Goal: Navigation & Orientation: Find specific page/section

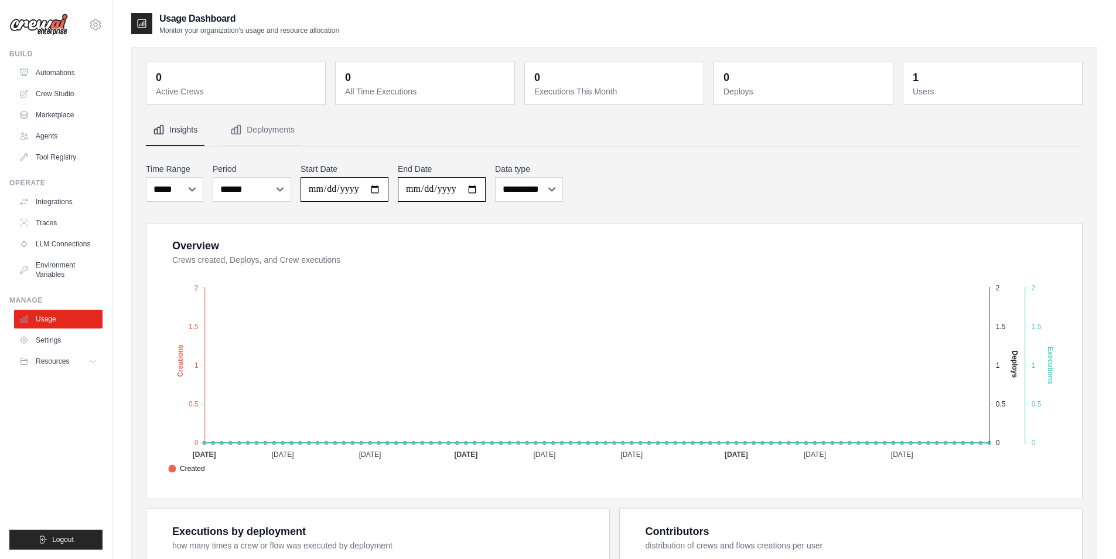
select select "***"
select select "******"
click at [48, 342] on link "Settings" at bounding box center [59, 340] width 88 height 19
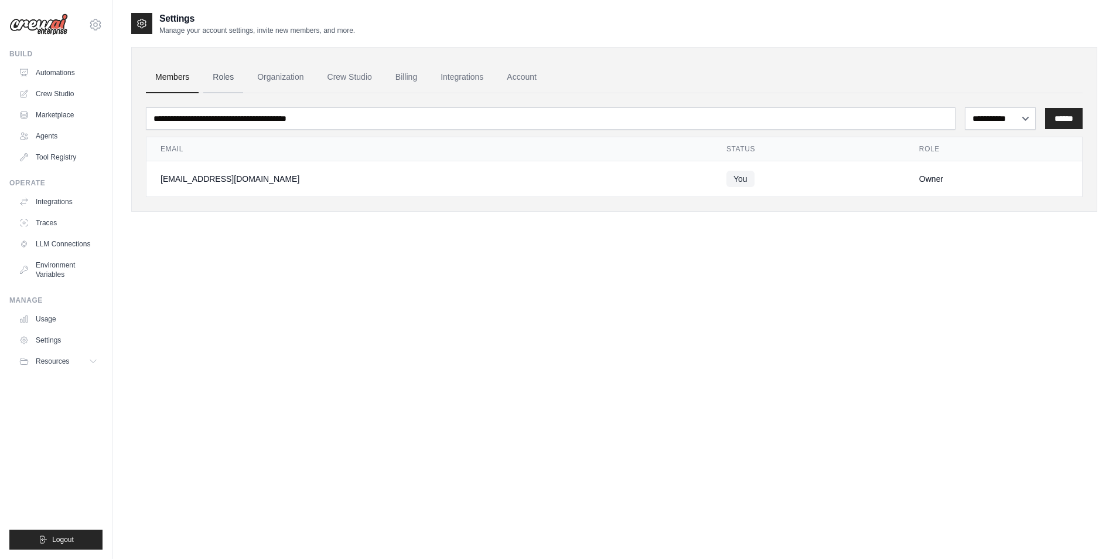
click at [222, 76] on link "Roles" at bounding box center [223, 78] width 40 height 32
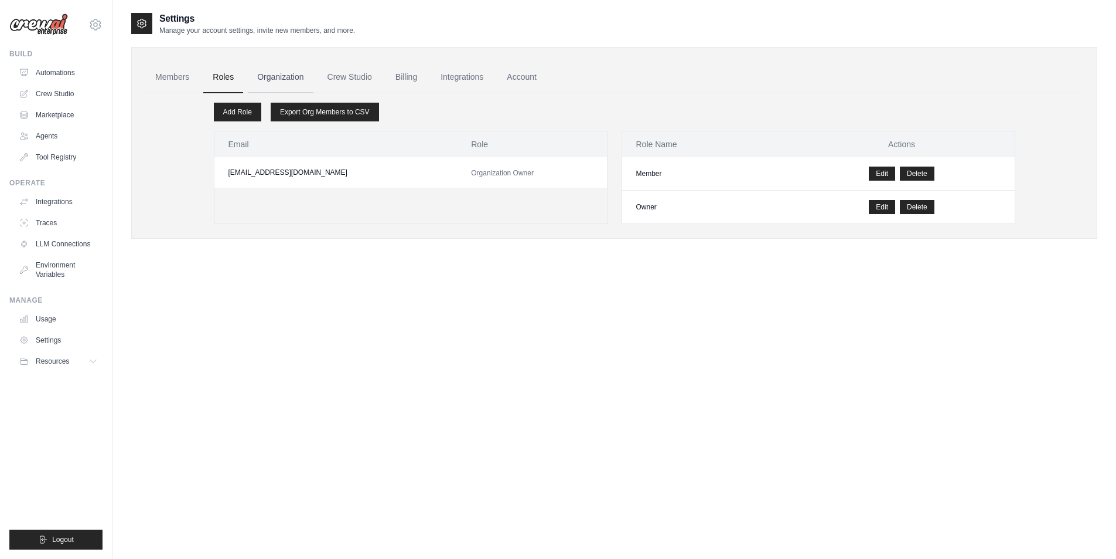
click at [297, 76] on link "Organization" at bounding box center [280, 78] width 65 height 32
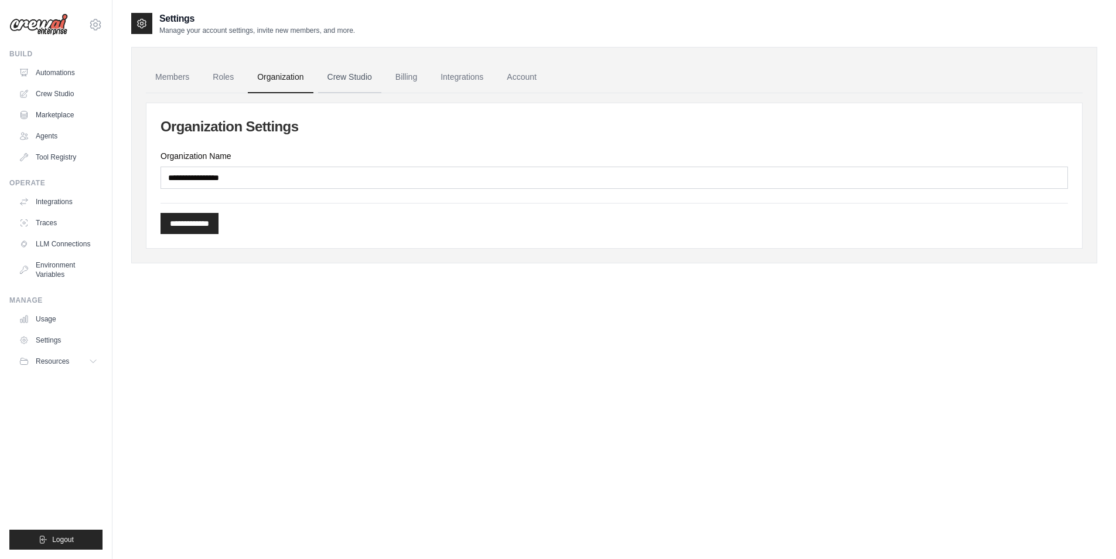
click at [347, 79] on link "Crew Studio" at bounding box center [349, 78] width 63 height 32
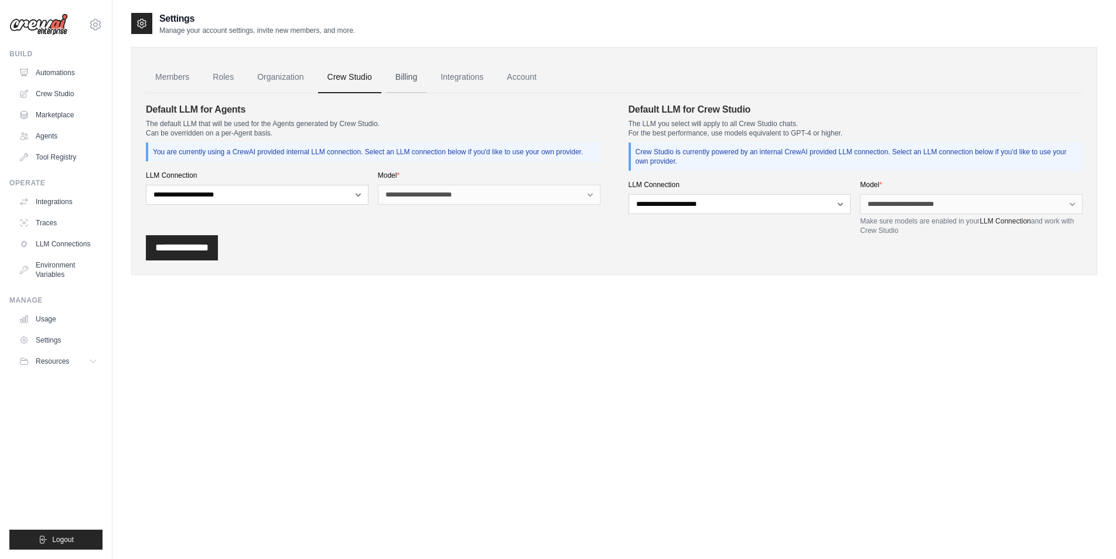
click at [415, 76] on link "Billing" at bounding box center [406, 78] width 40 height 32
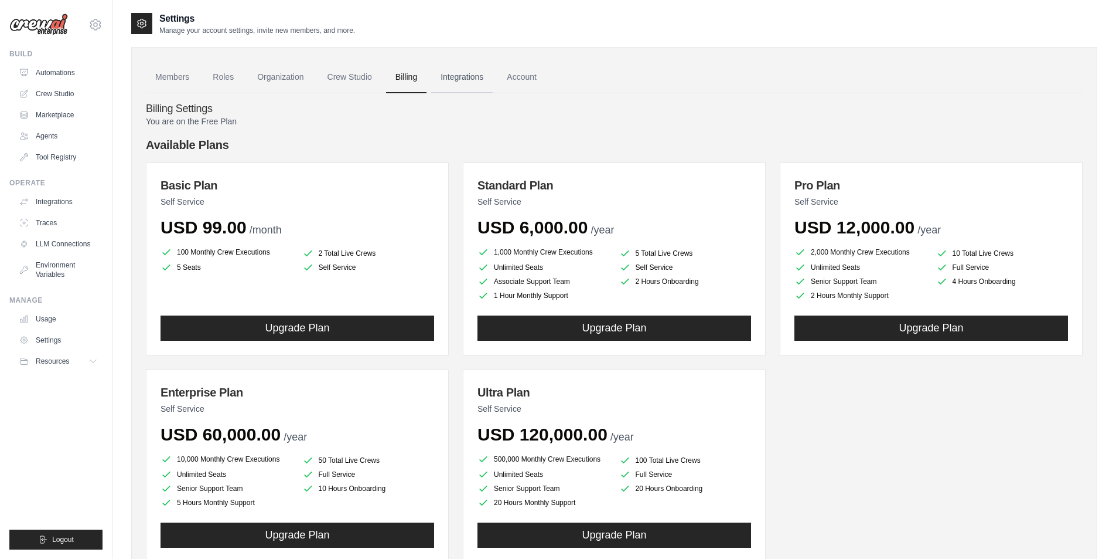
click at [450, 76] on link "Integrations" at bounding box center [462, 78] width 62 height 32
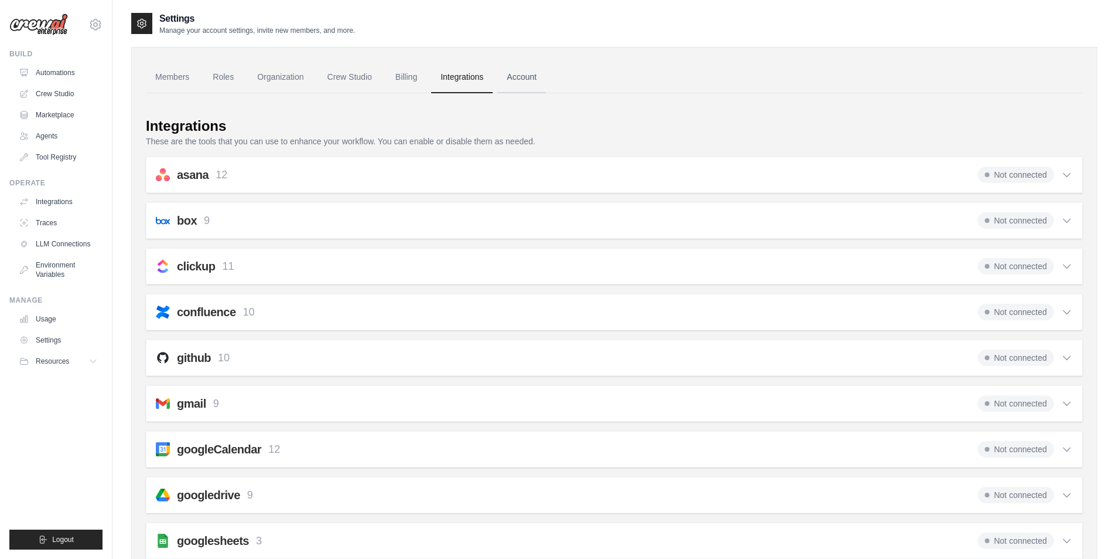
click at [525, 80] on link "Account" at bounding box center [522, 78] width 49 height 32
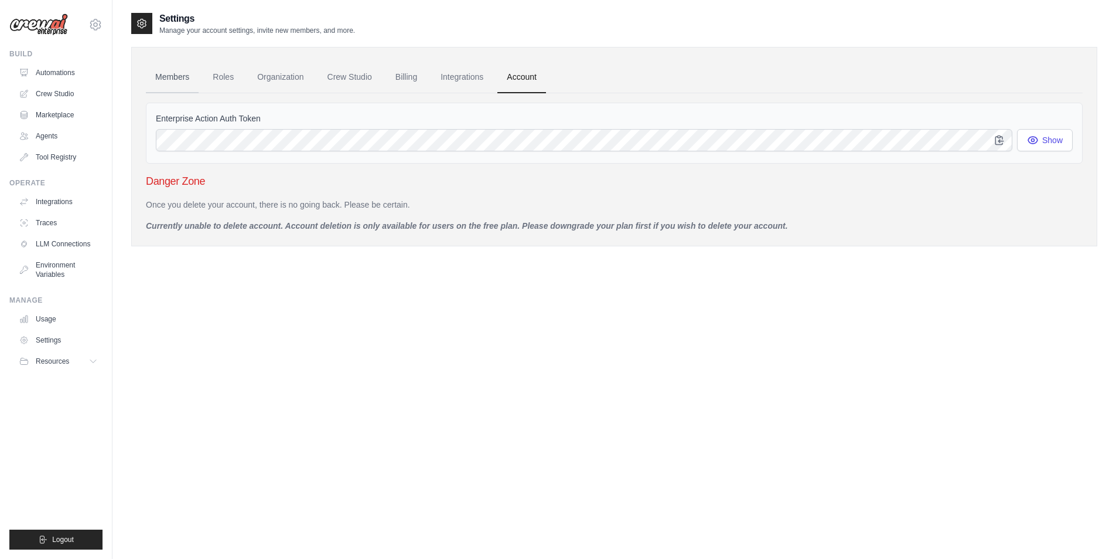
click at [161, 72] on link "Members" at bounding box center [172, 78] width 53 height 32
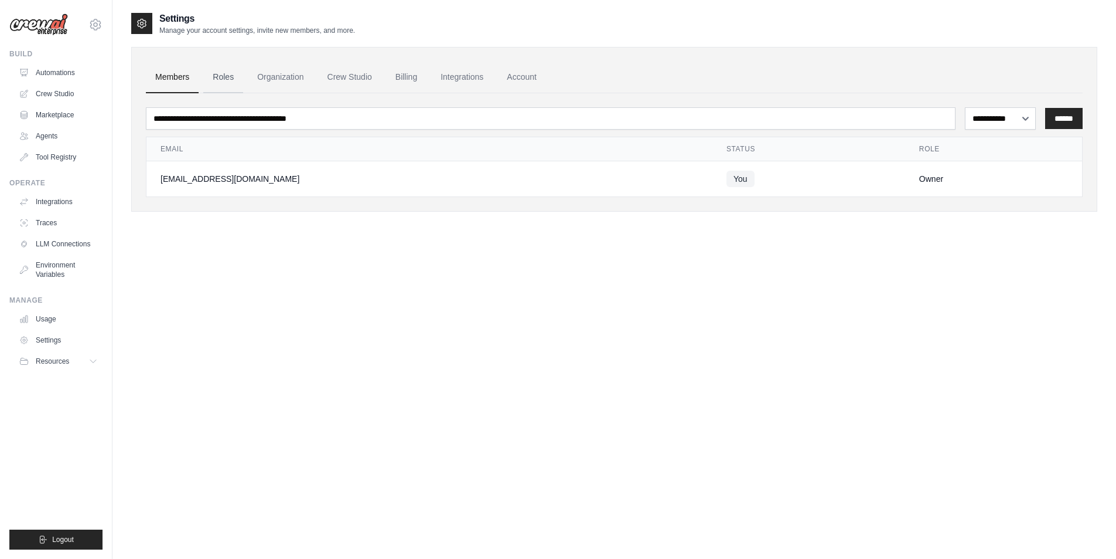
click at [230, 70] on link "Roles" at bounding box center [223, 78] width 40 height 32
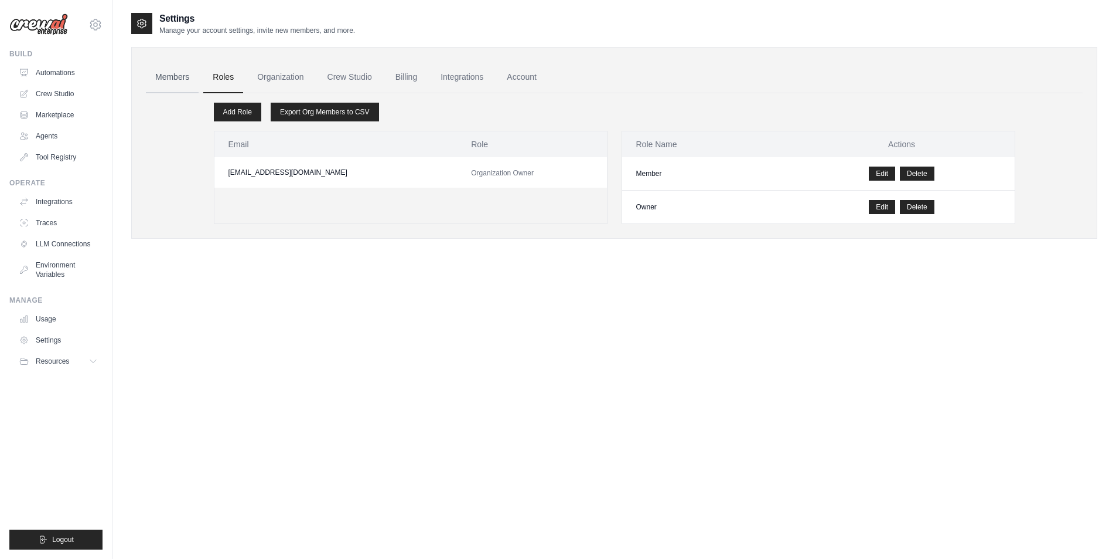
click at [175, 72] on link "Members" at bounding box center [172, 78] width 53 height 32
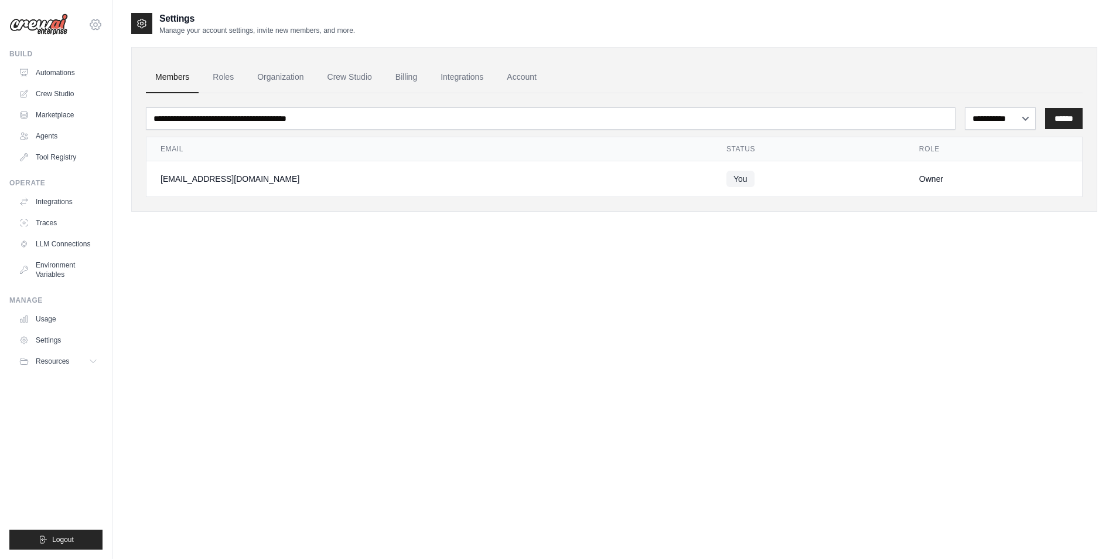
click at [93, 23] on icon at bounding box center [95, 25] width 14 height 14
click at [64, 81] on link "Settings" at bounding box center [95, 79] width 103 height 21
click at [93, 25] on icon at bounding box center [95, 25] width 14 height 14
click at [264, 434] on div "**********" at bounding box center [614, 291] width 966 height 559
click at [223, 73] on link "Roles" at bounding box center [223, 78] width 40 height 32
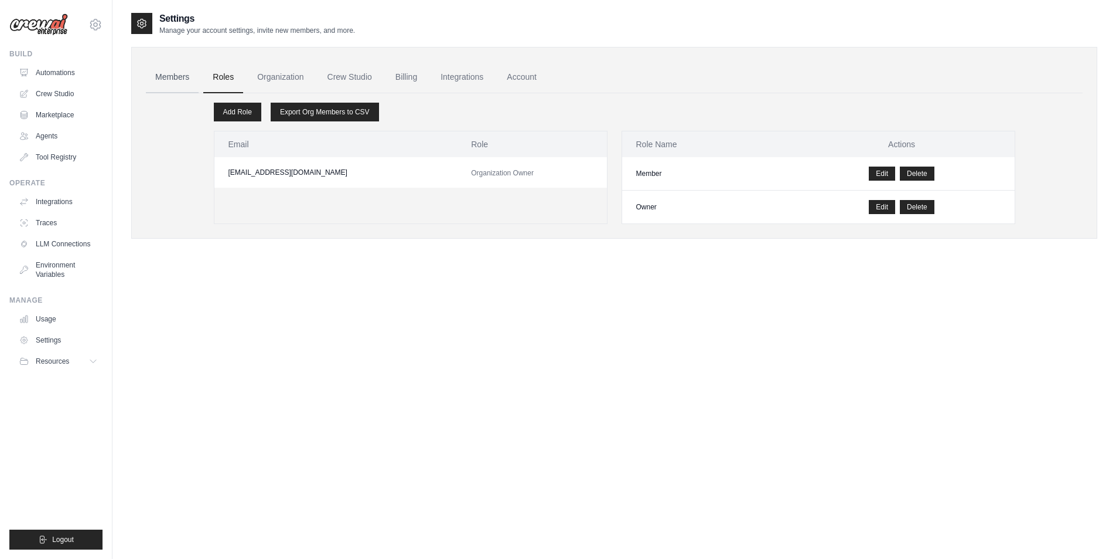
click at [166, 77] on link "Members" at bounding box center [172, 78] width 53 height 32
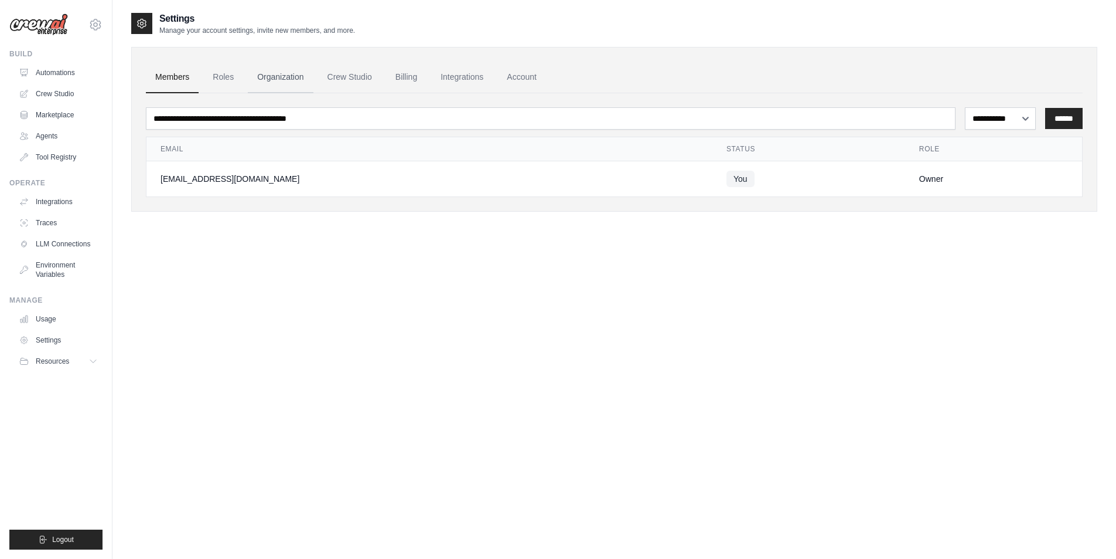
click at [269, 75] on link "Organization" at bounding box center [280, 78] width 65 height 32
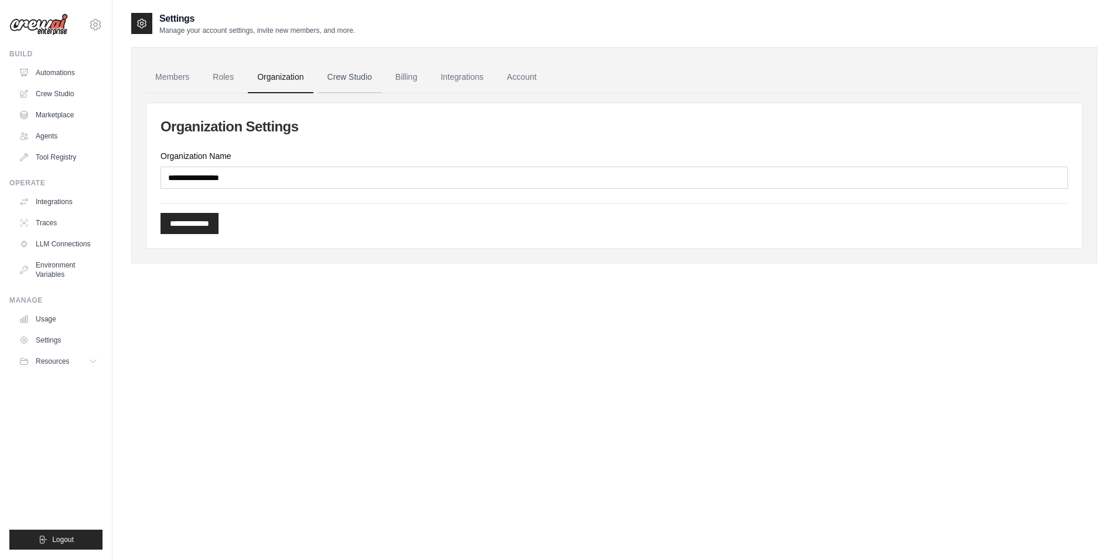
click at [329, 75] on link "Crew Studio" at bounding box center [349, 78] width 63 height 32
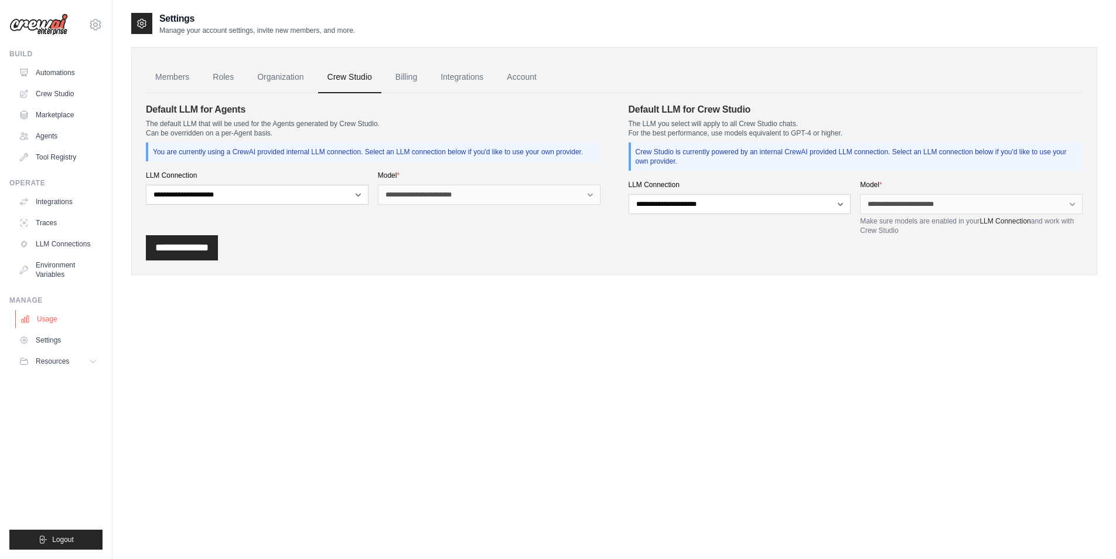
click at [52, 315] on link "Usage" at bounding box center [59, 318] width 88 height 19
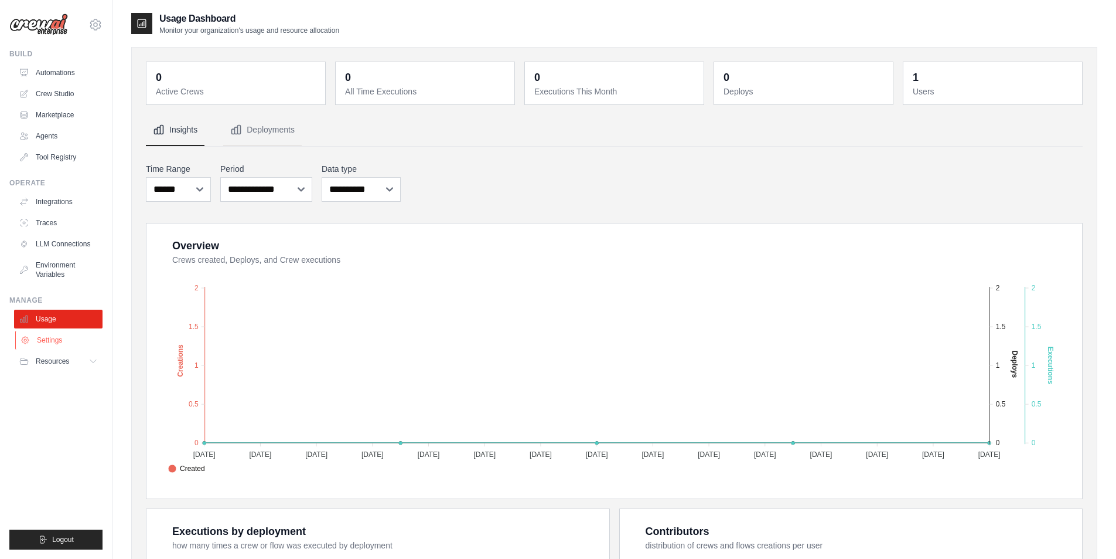
click at [63, 343] on link "Settings" at bounding box center [59, 340] width 88 height 19
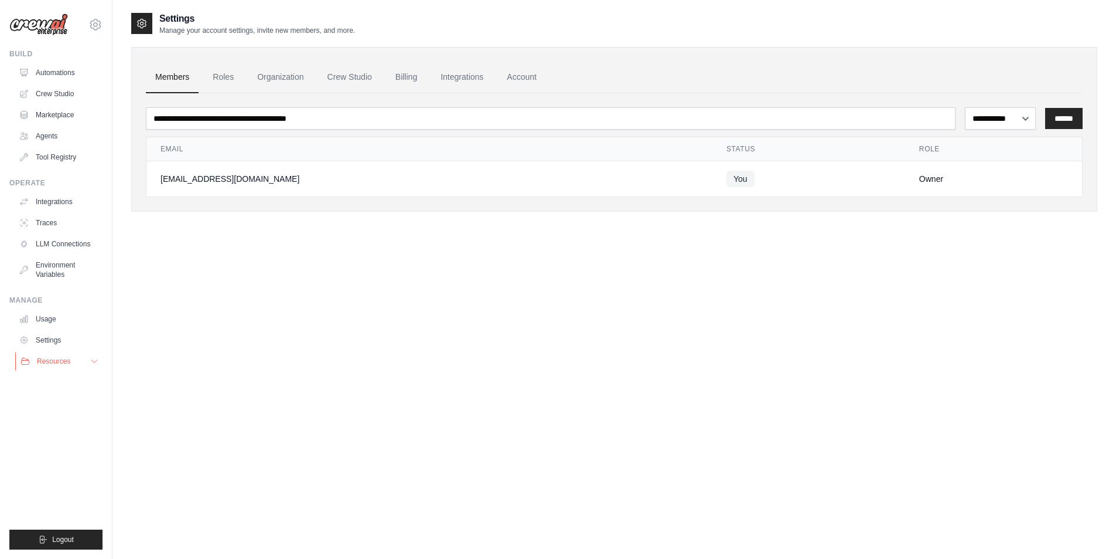
click at [50, 360] on span "Resources" at bounding box center [53, 360] width 33 height 9
click at [515, 375] on div "**********" at bounding box center [614, 291] width 966 height 559
